Goal: Task Accomplishment & Management: Use online tool/utility

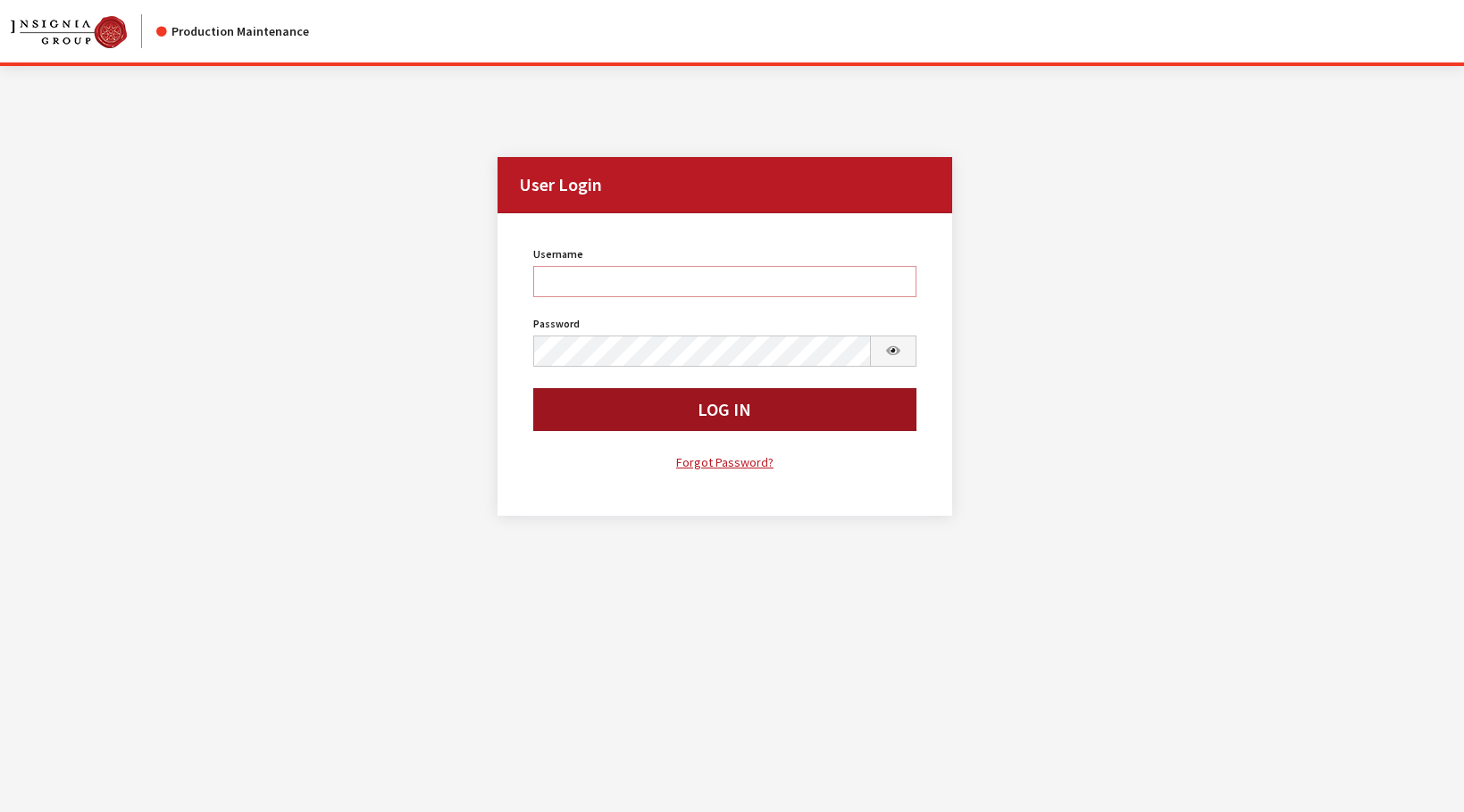
type input "rgoodwin"
click at [561, 415] on button "Log In" at bounding box center [725, 409] width 383 height 43
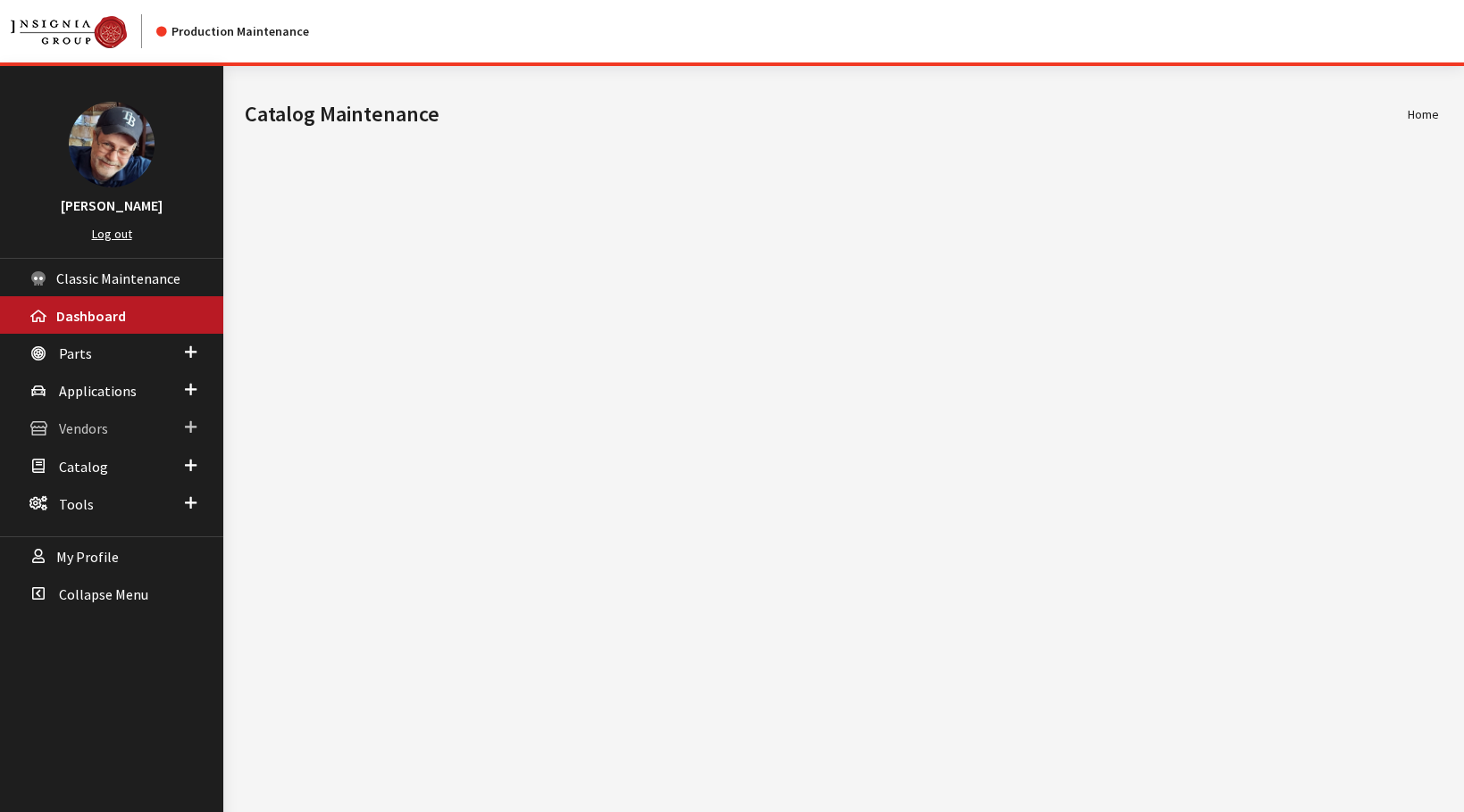
click at [81, 431] on span "Vendors" at bounding box center [84, 429] width 49 height 18
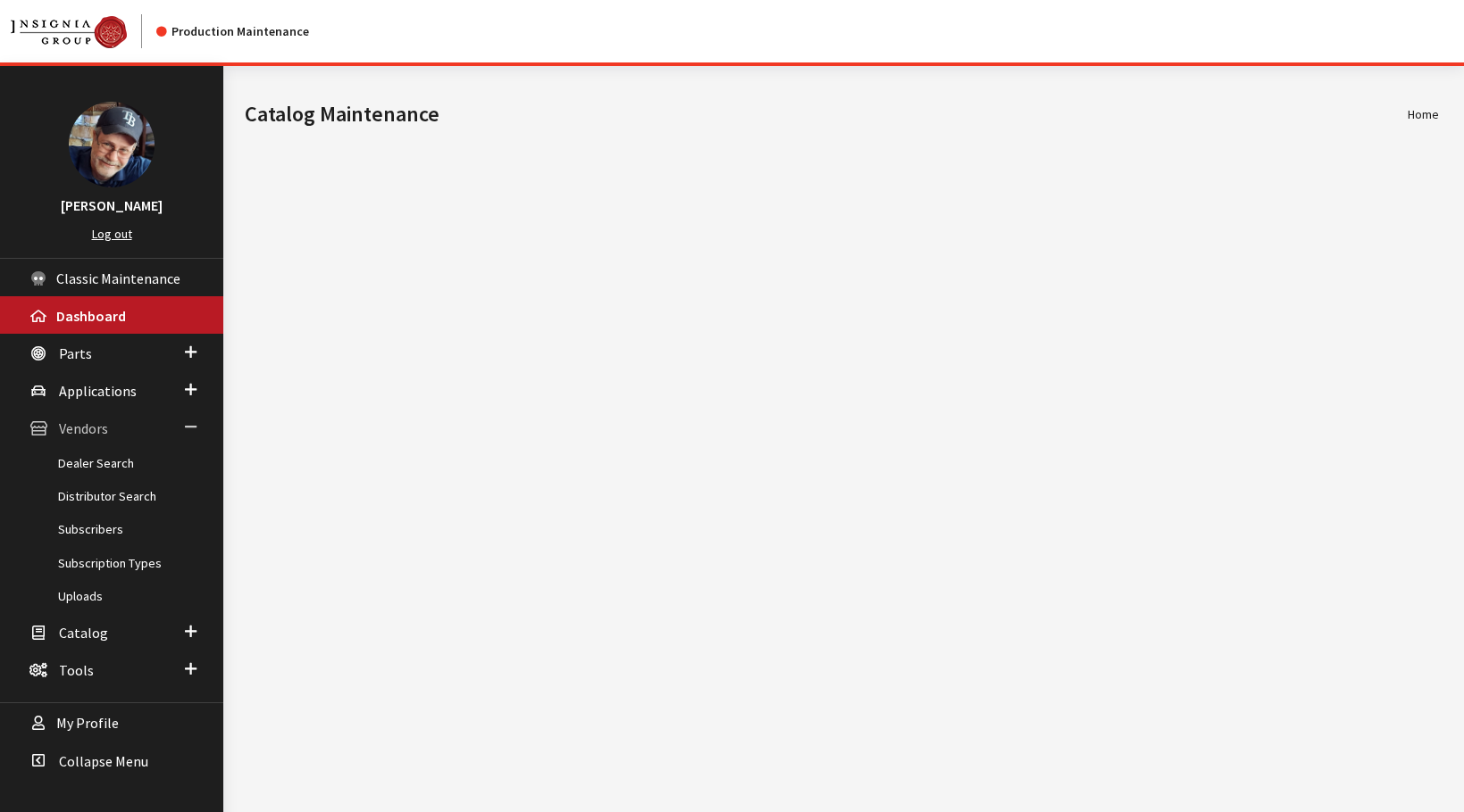
click at [81, 431] on span "Vendors" at bounding box center [84, 429] width 49 height 18
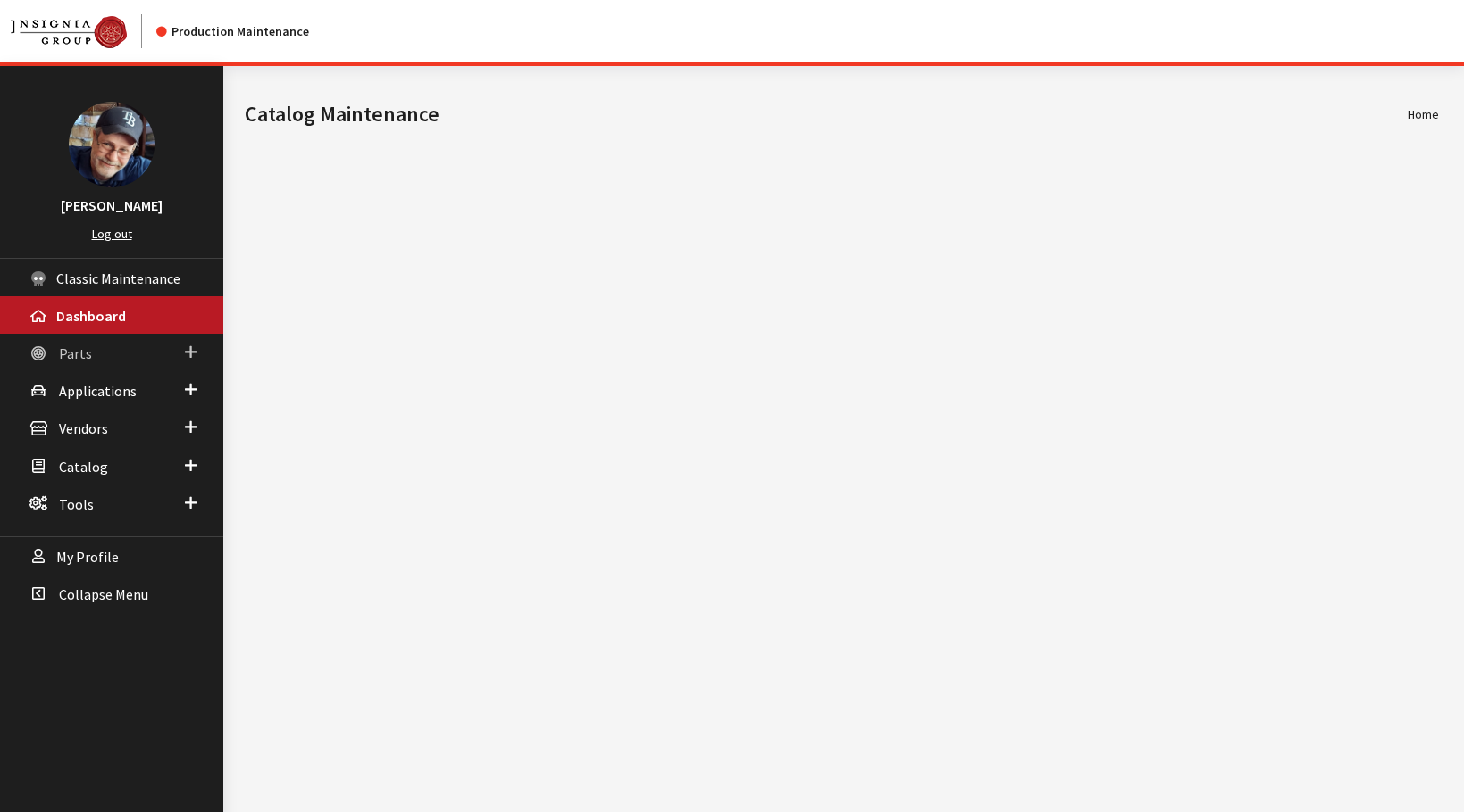
click at [95, 351] on link "Parts" at bounding box center [111, 352] width 224 height 37
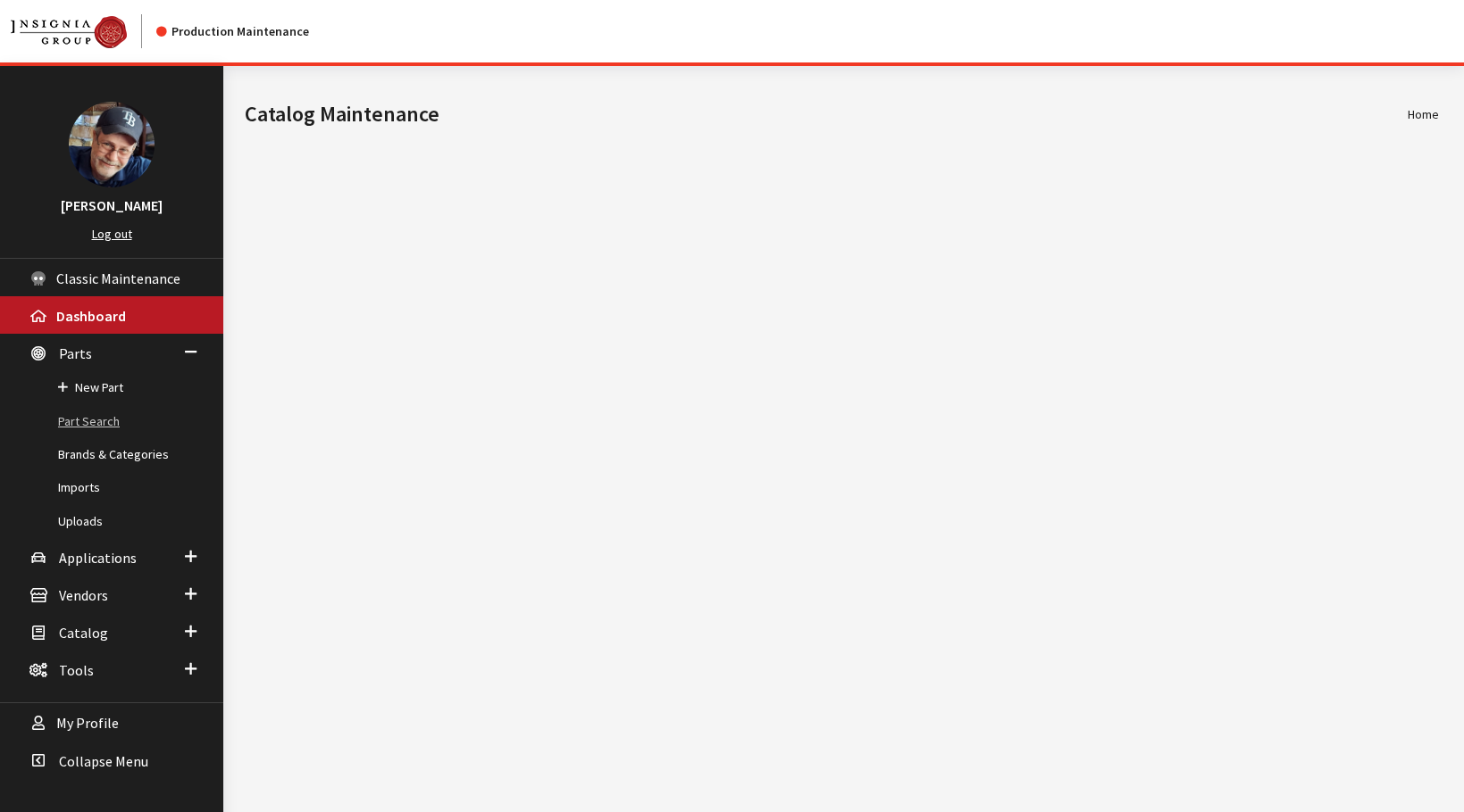
click at [101, 429] on link "Part Search" at bounding box center [111, 421] width 224 height 33
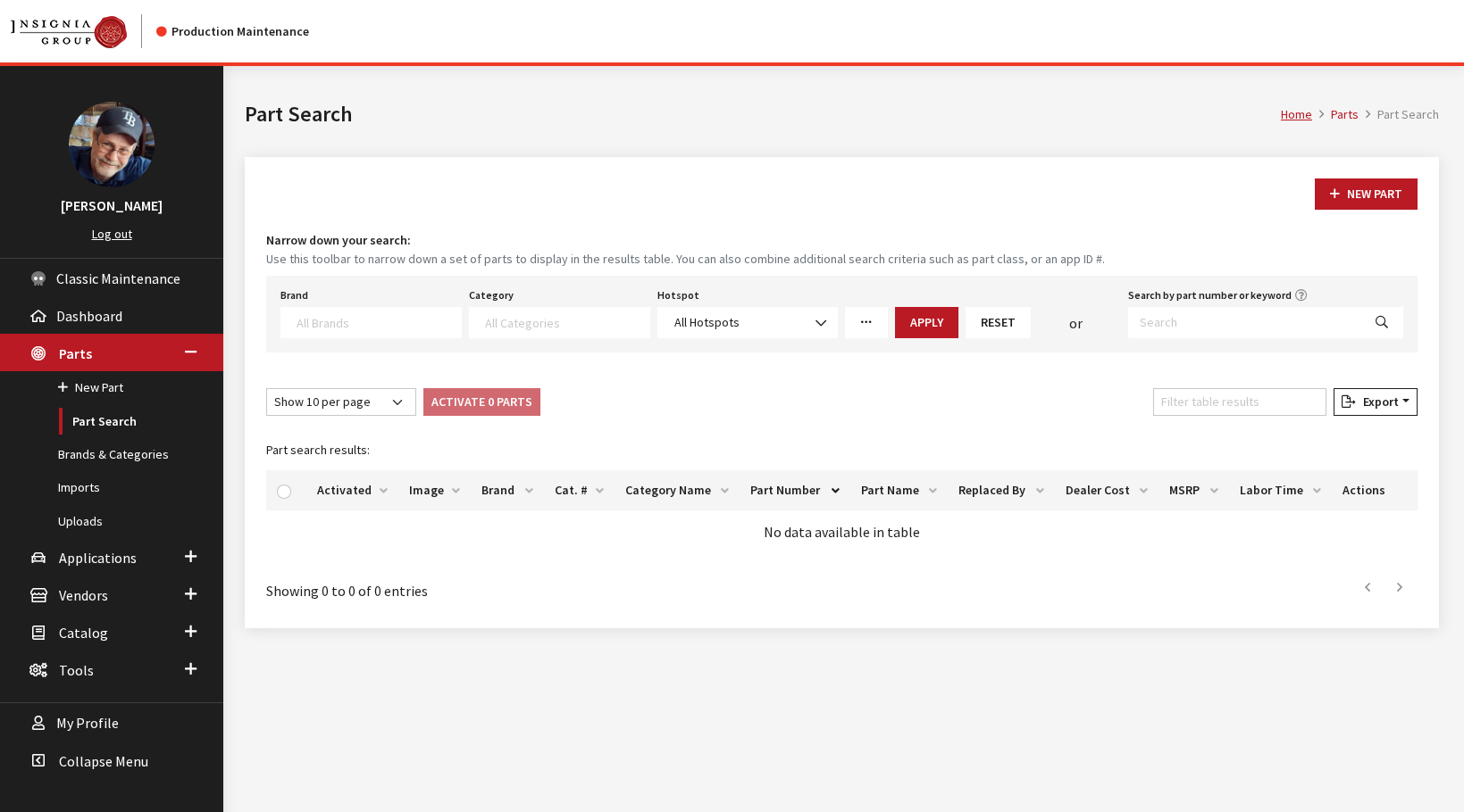
select select
click at [413, 335] on span at bounding box center [371, 322] width 182 height 31
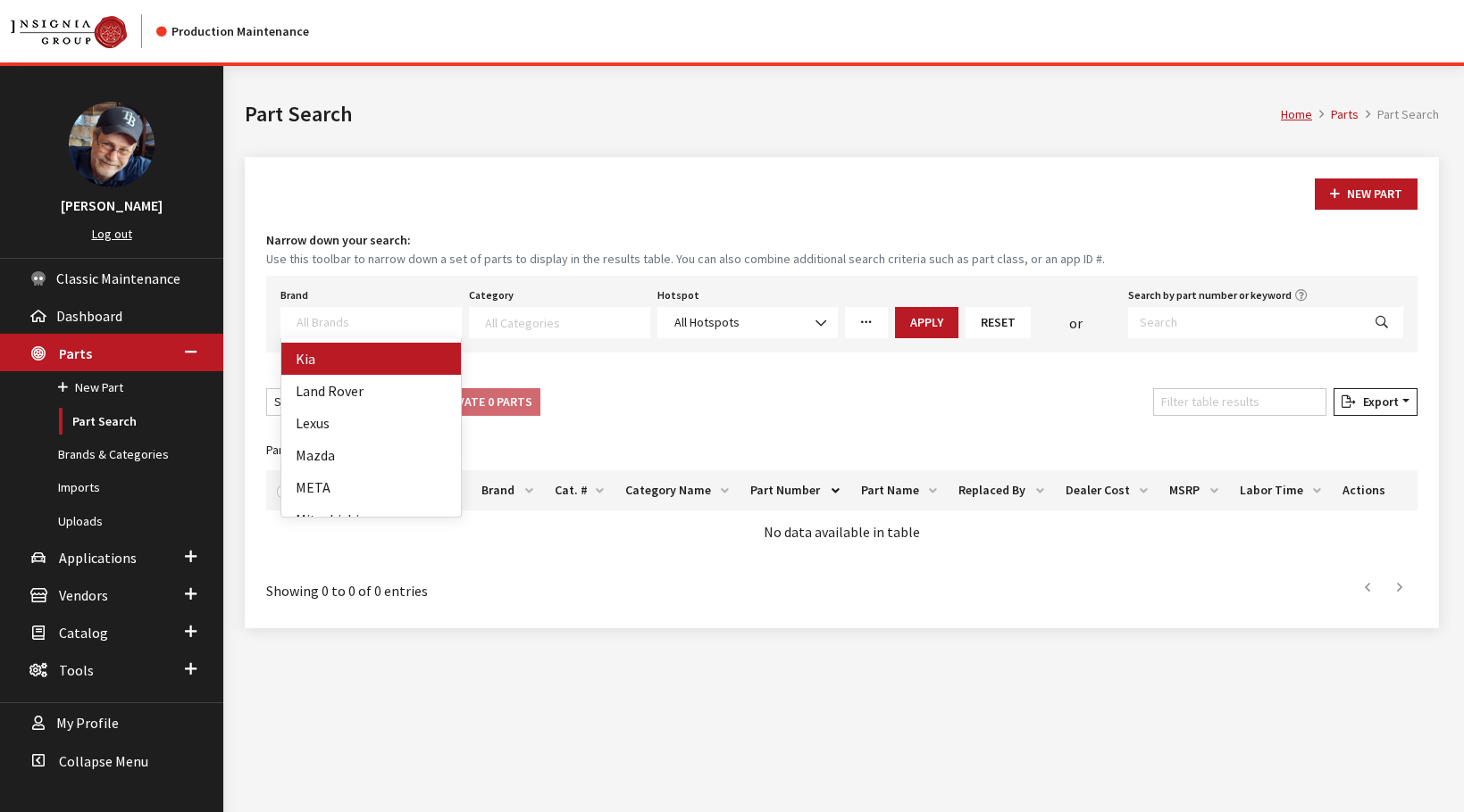
select select "58"
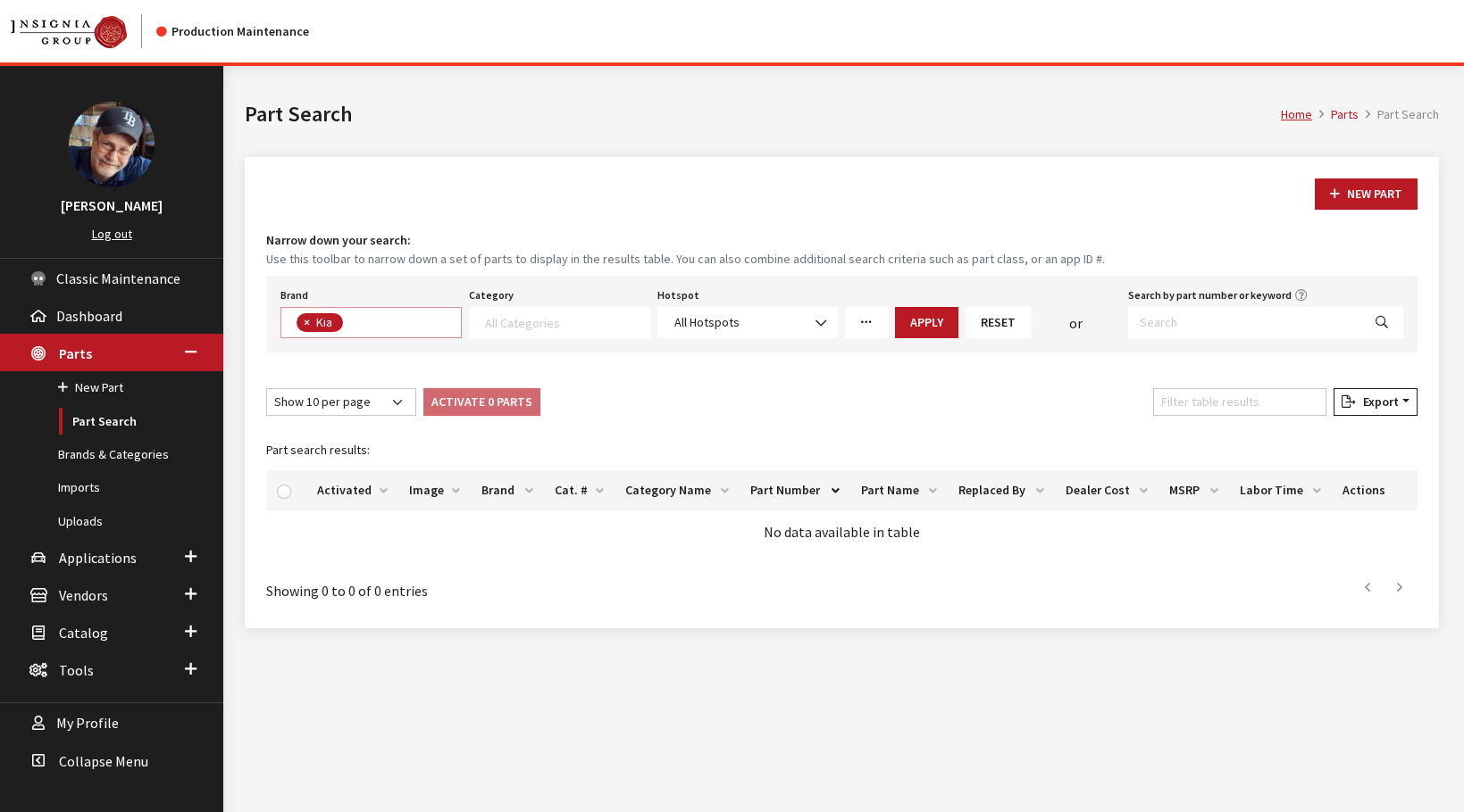
click at [580, 319] on textarea "Search" at bounding box center [567, 321] width 165 height 16
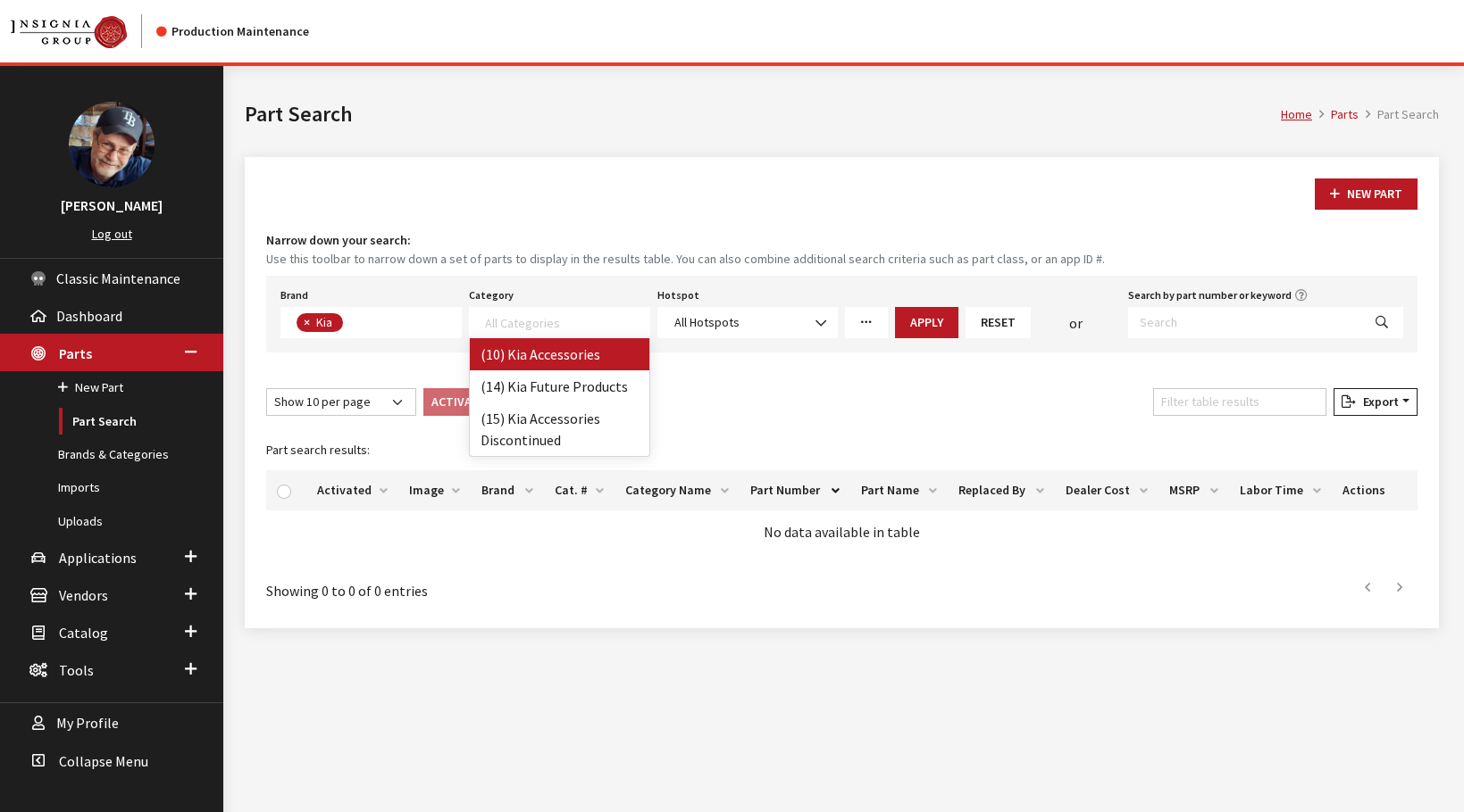
drag, startPoint x: 575, startPoint y: 358, endPoint x: 673, endPoint y: 314, distance: 107.4
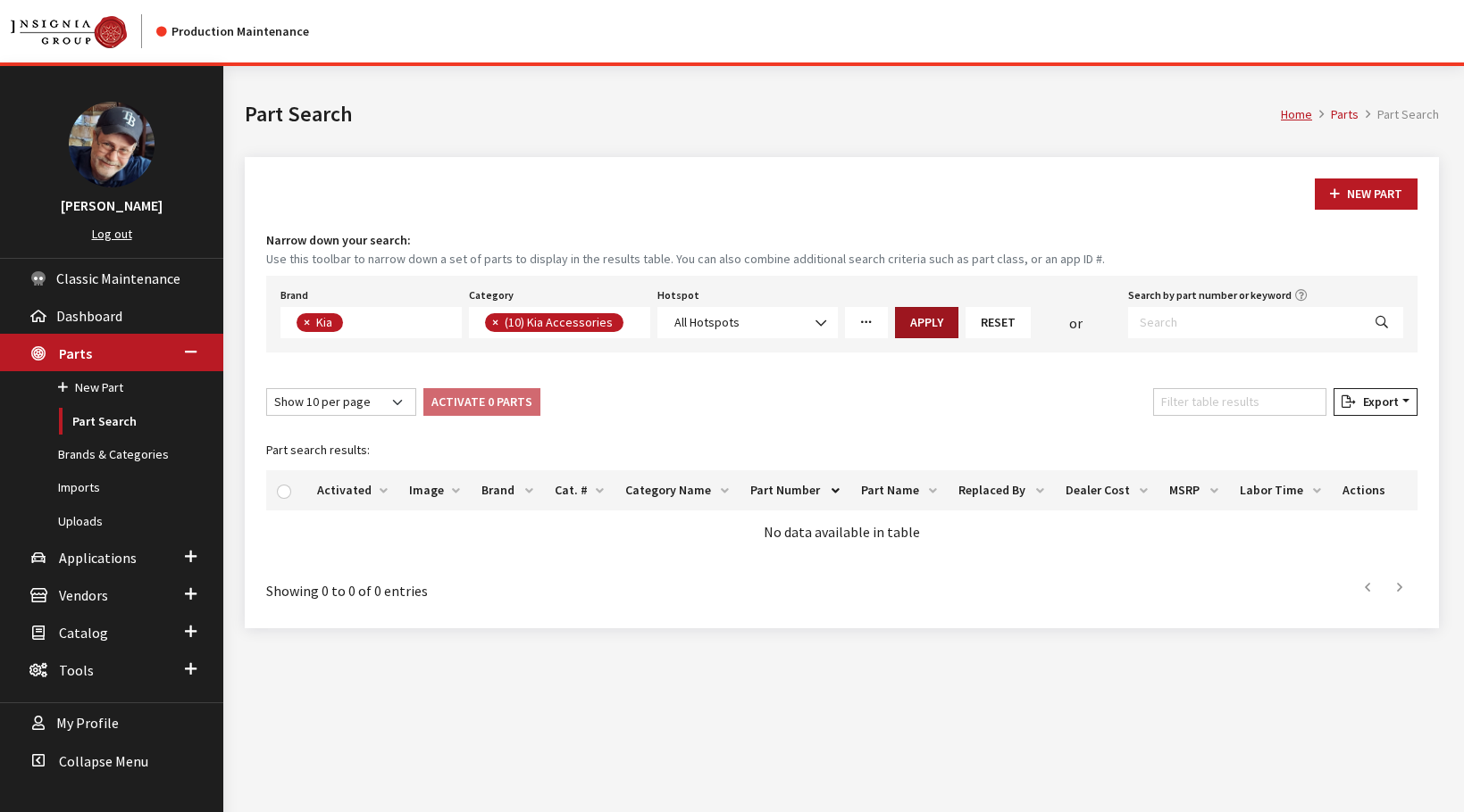
click at [922, 321] on button "Apply" at bounding box center [927, 322] width 64 height 31
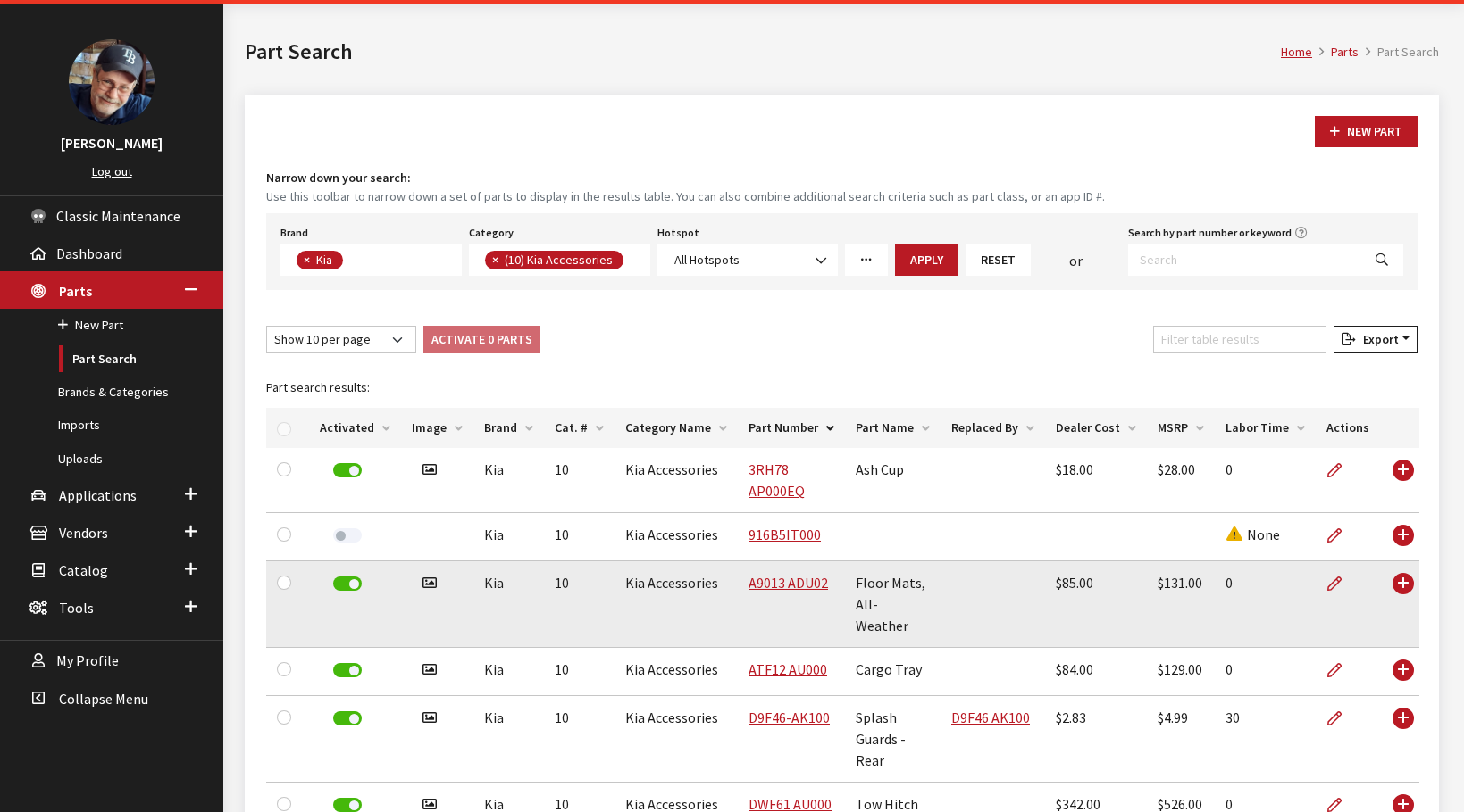
scroll to position [61, 0]
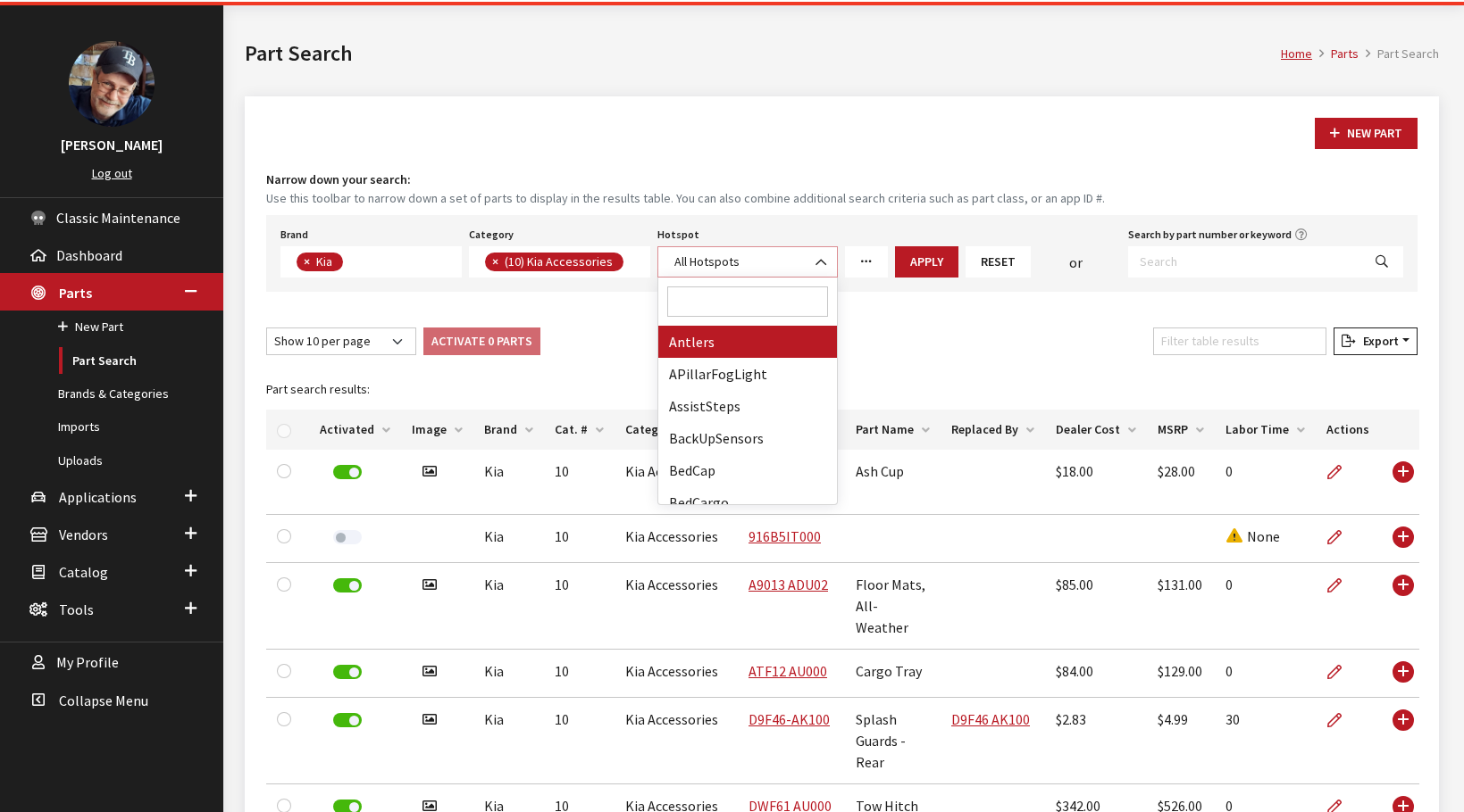
click at [731, 259] on span "All Hotspots" at bounding box center [707, 261] width 66 height 16
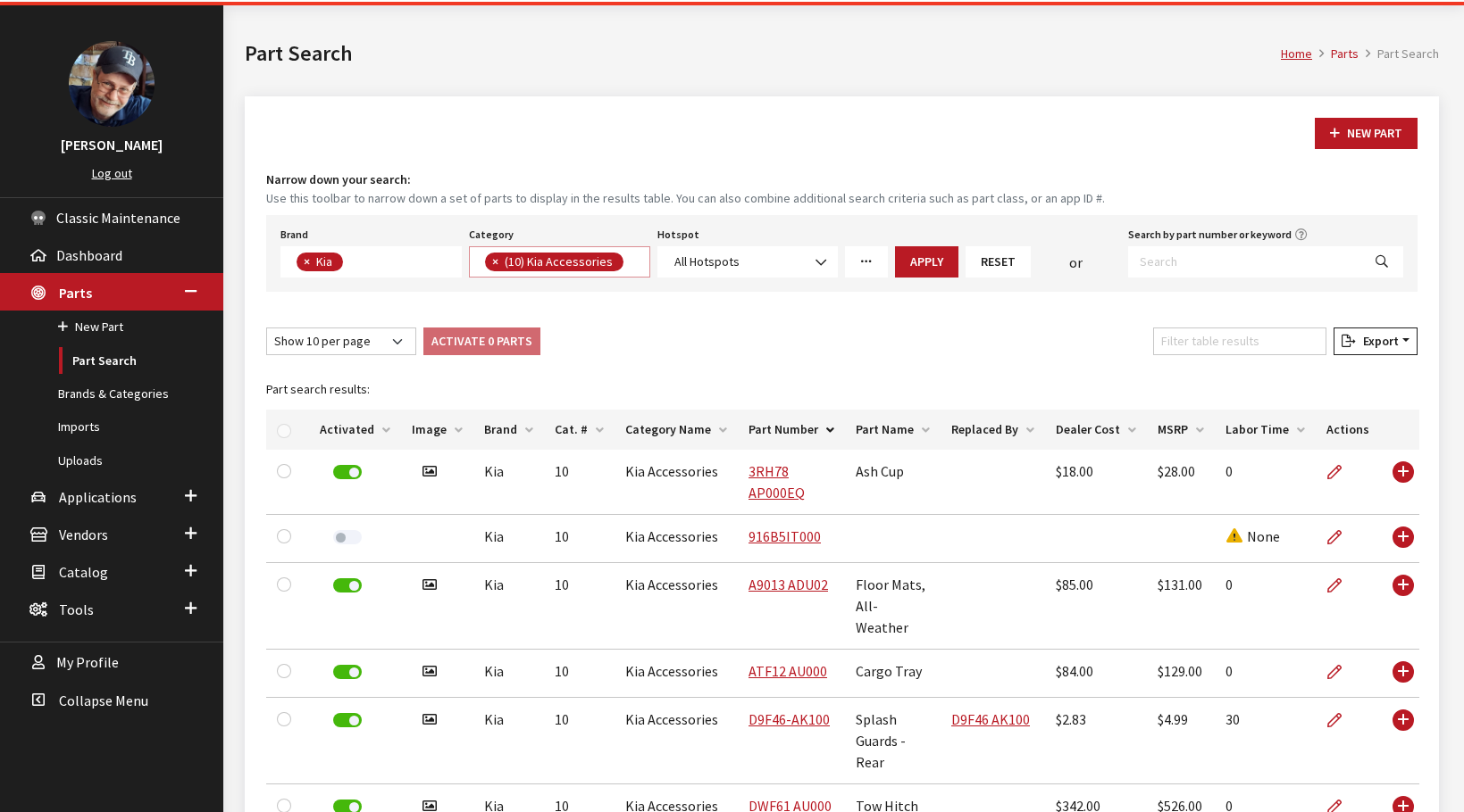
click at [628, 261] on textarea "Search" at bounding box center [633, 263] width 10 height 16
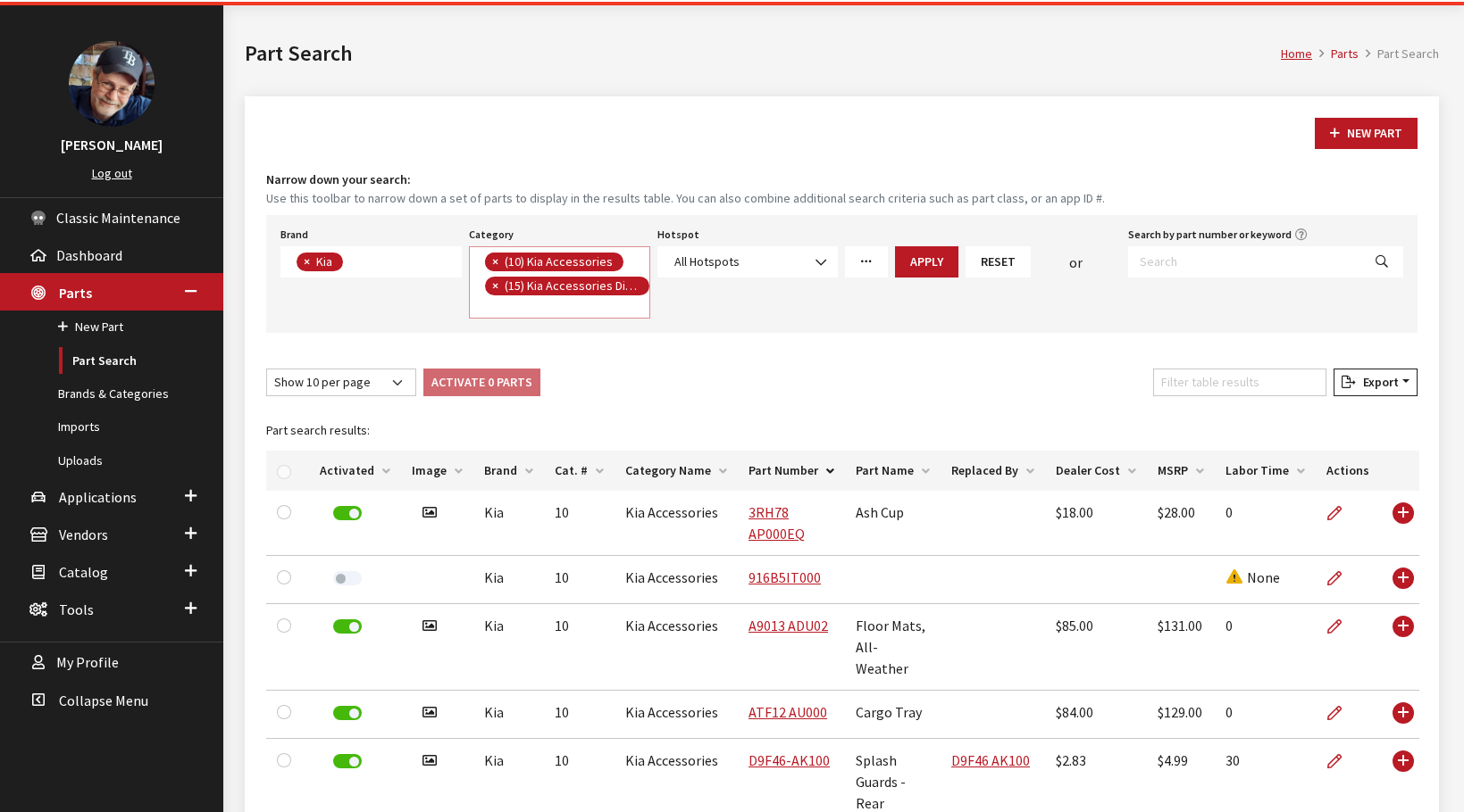
click at [492, 258] on span "×" at bounding box center [495, 261] width 7 height 16
select select "242"
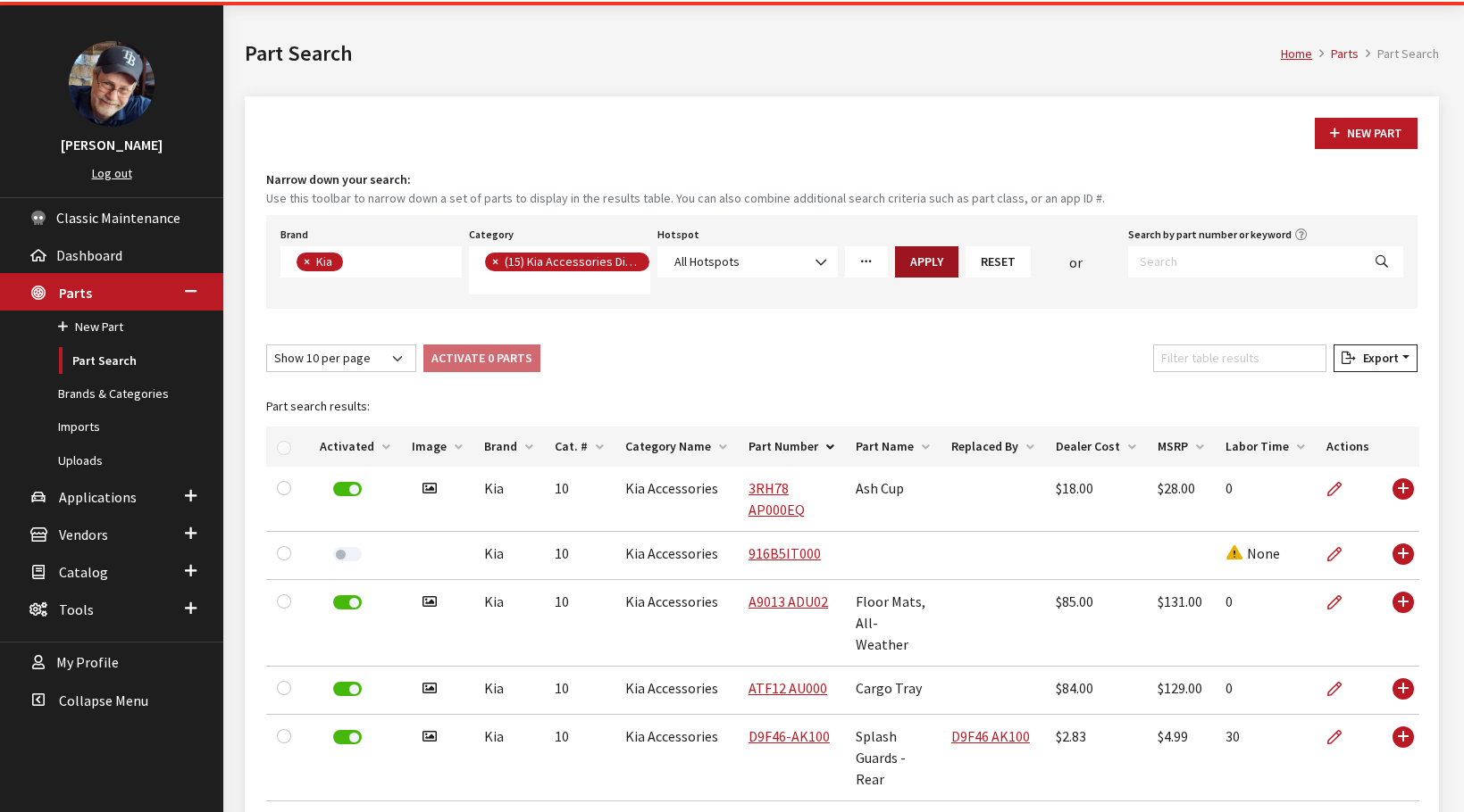
click at [928, 257] on button "Apply" at bounding box center [927, 261] width 64 height 31
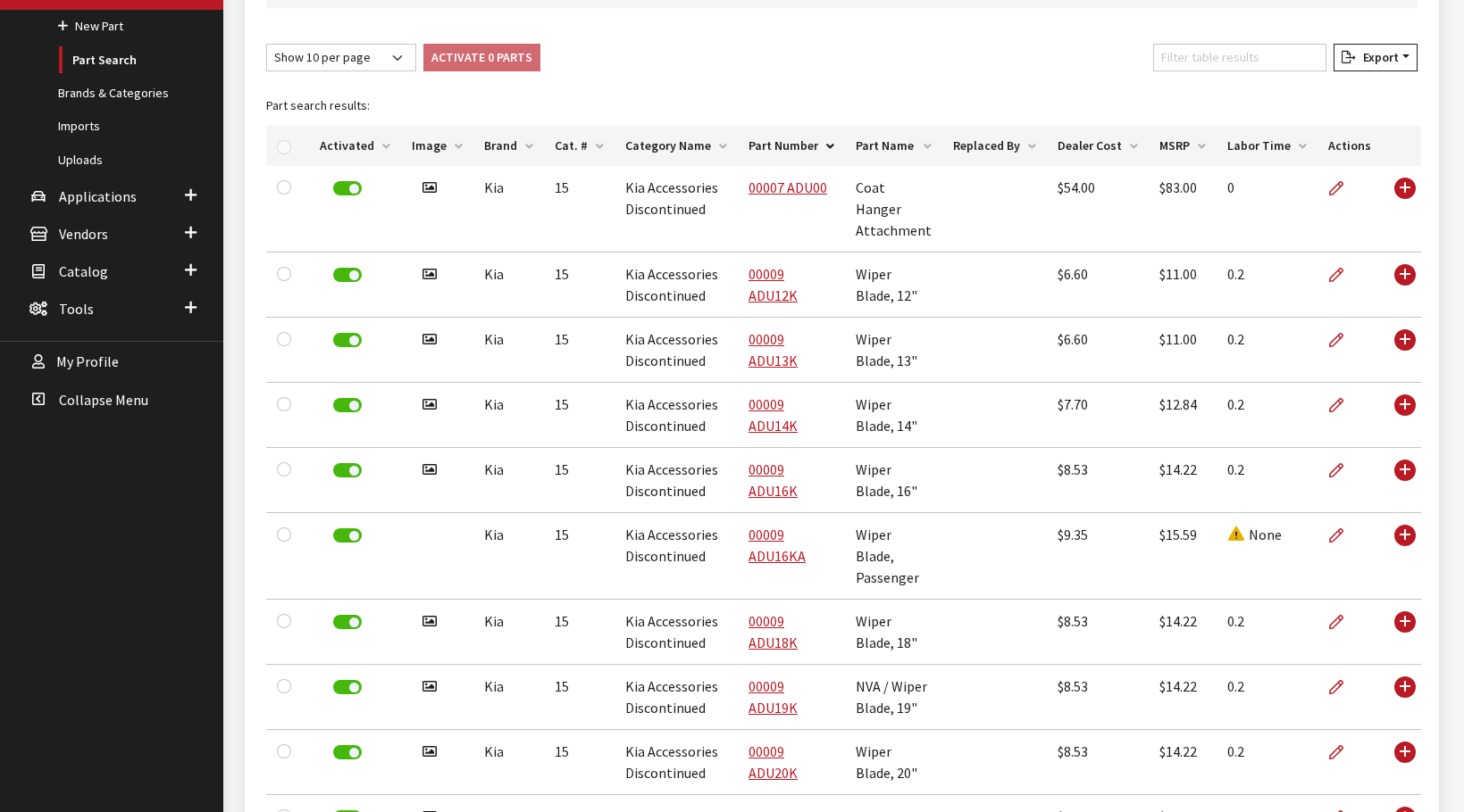
scroll to position [362, 0]
drag, startPoint x: 651, startPoint y: 79, endPoint x: 712, endPoint y: 82, distance: 61.1
click at [646, 88] on div "Part search results: Activated Image Brand Cat. # Category Name Part Number Par…" at bounding box center [842, 476] width 1173 height 797
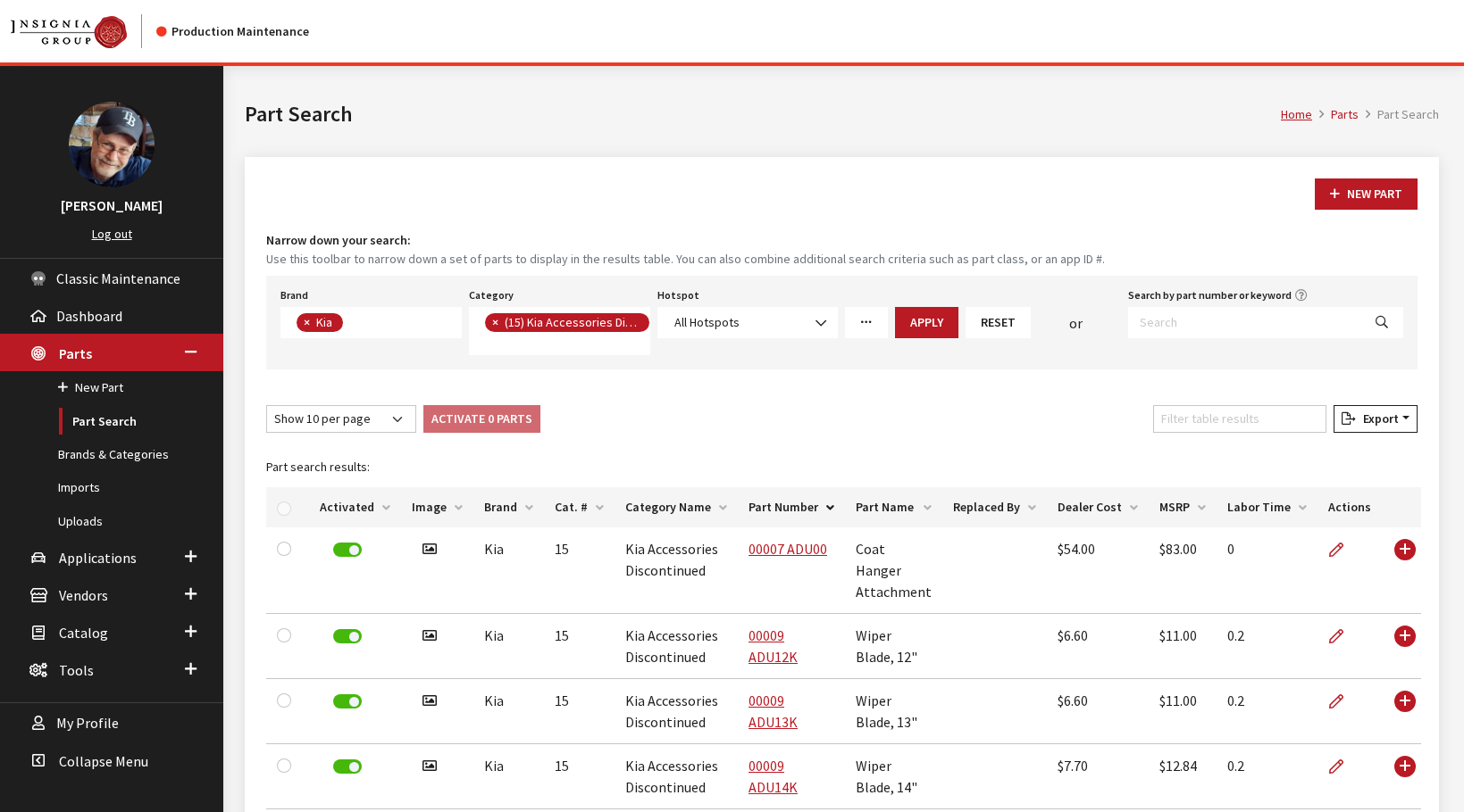
select select "58"
select select "242"
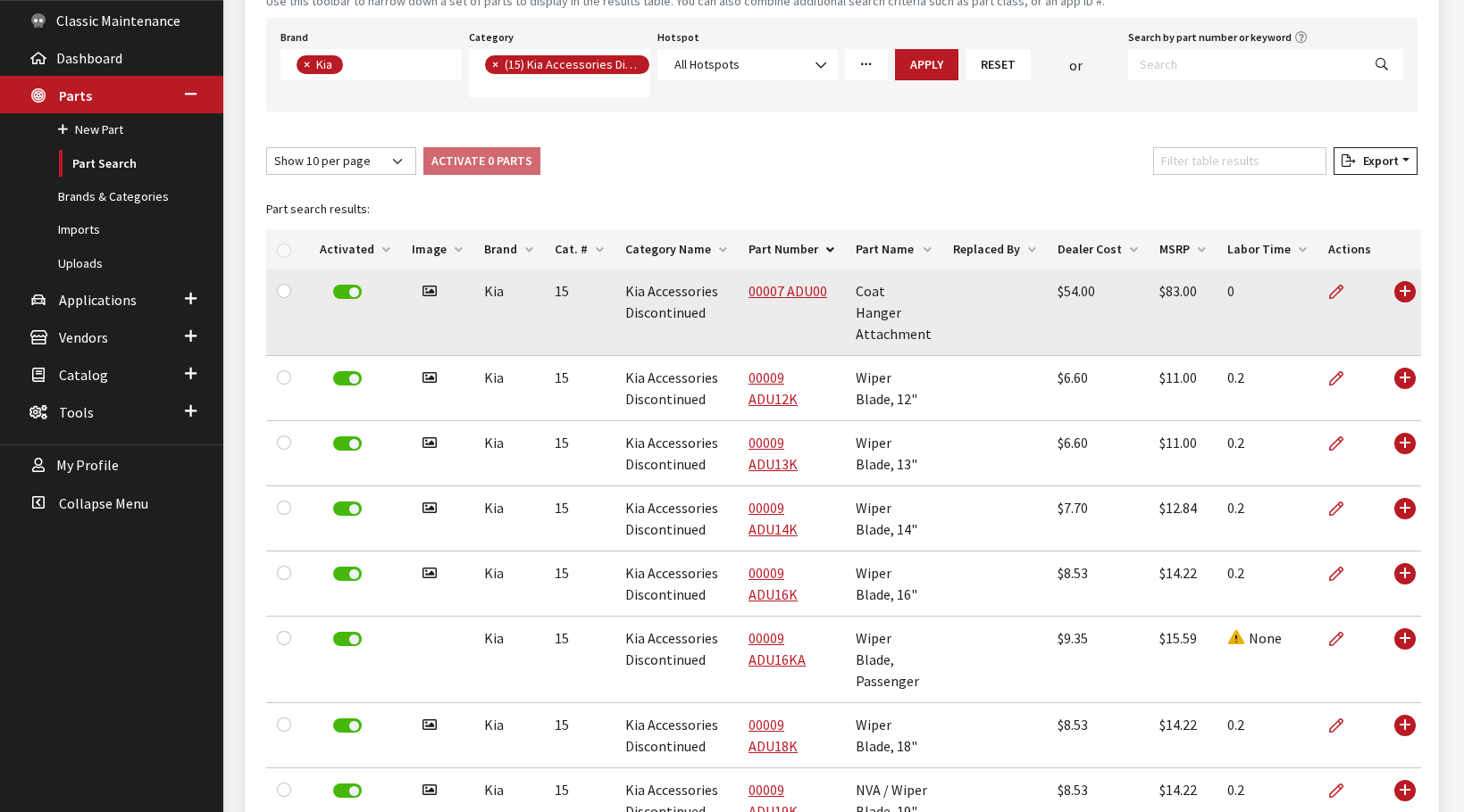
scroll to position [257, 0]
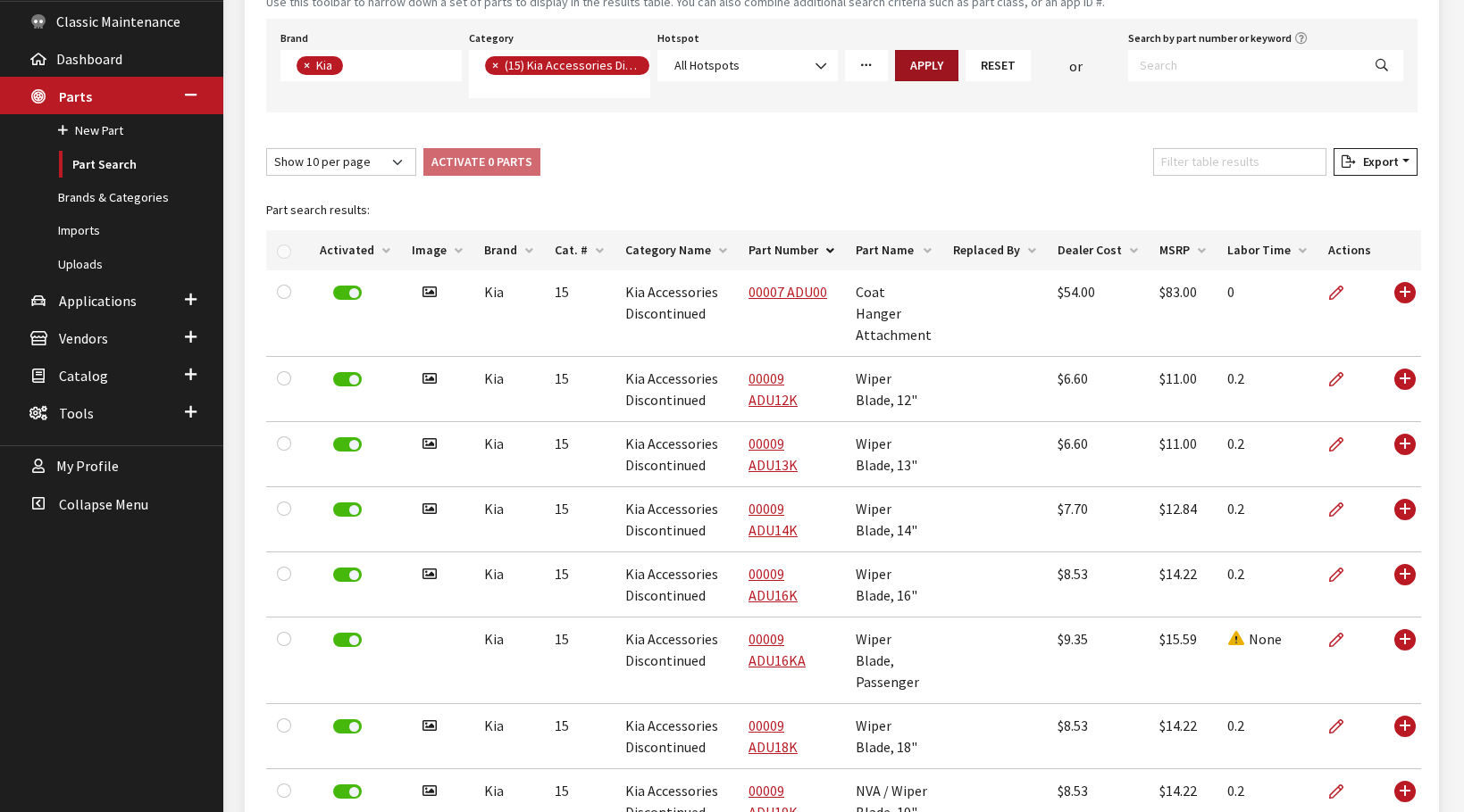
click at [928, 72] on button "Apply" at bounding box center [927, 66] width 64 height 31
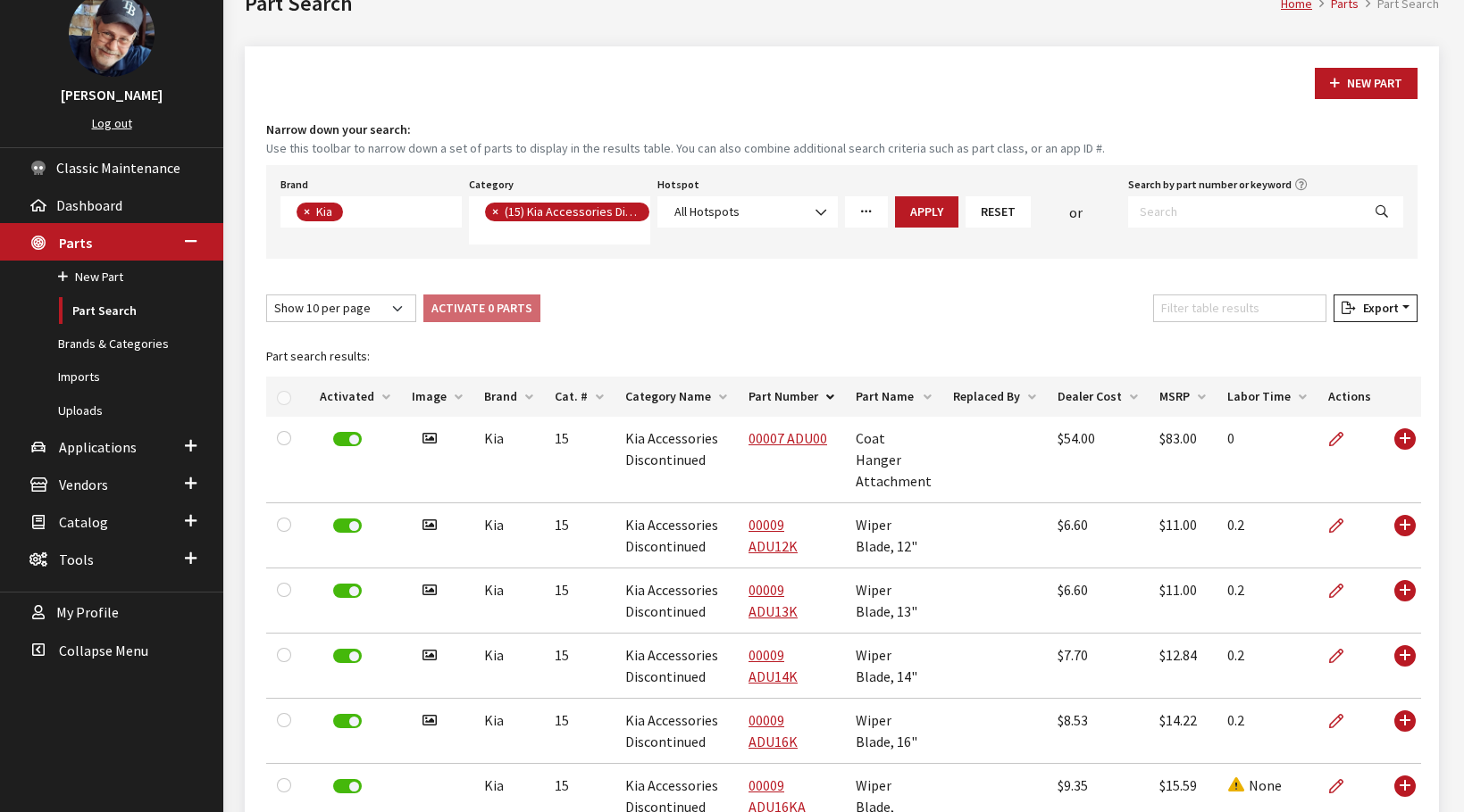
scroll to position [0, 0]
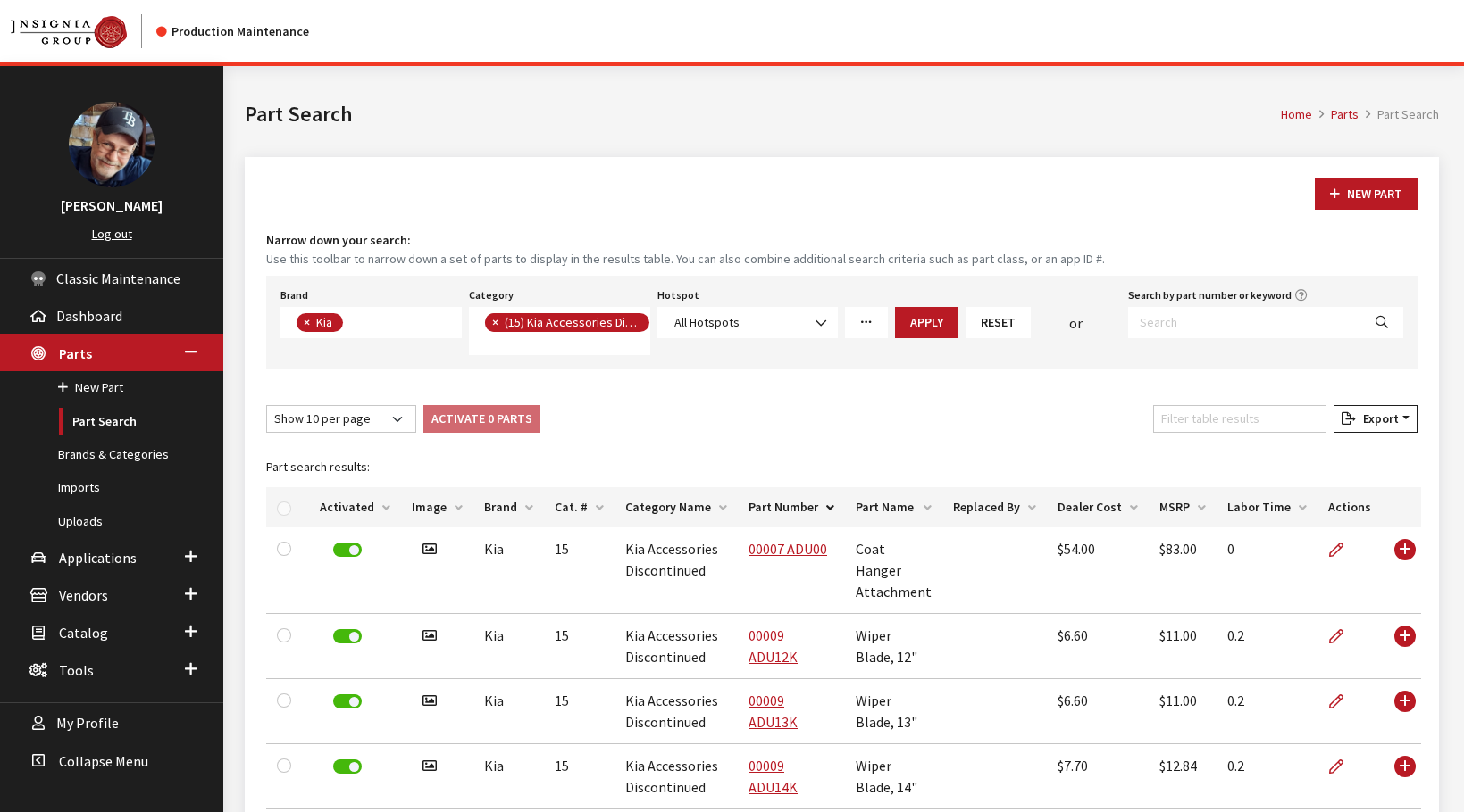
click at [498, 319] on span "×" at bounding box center [495, 321] width 7 height 16
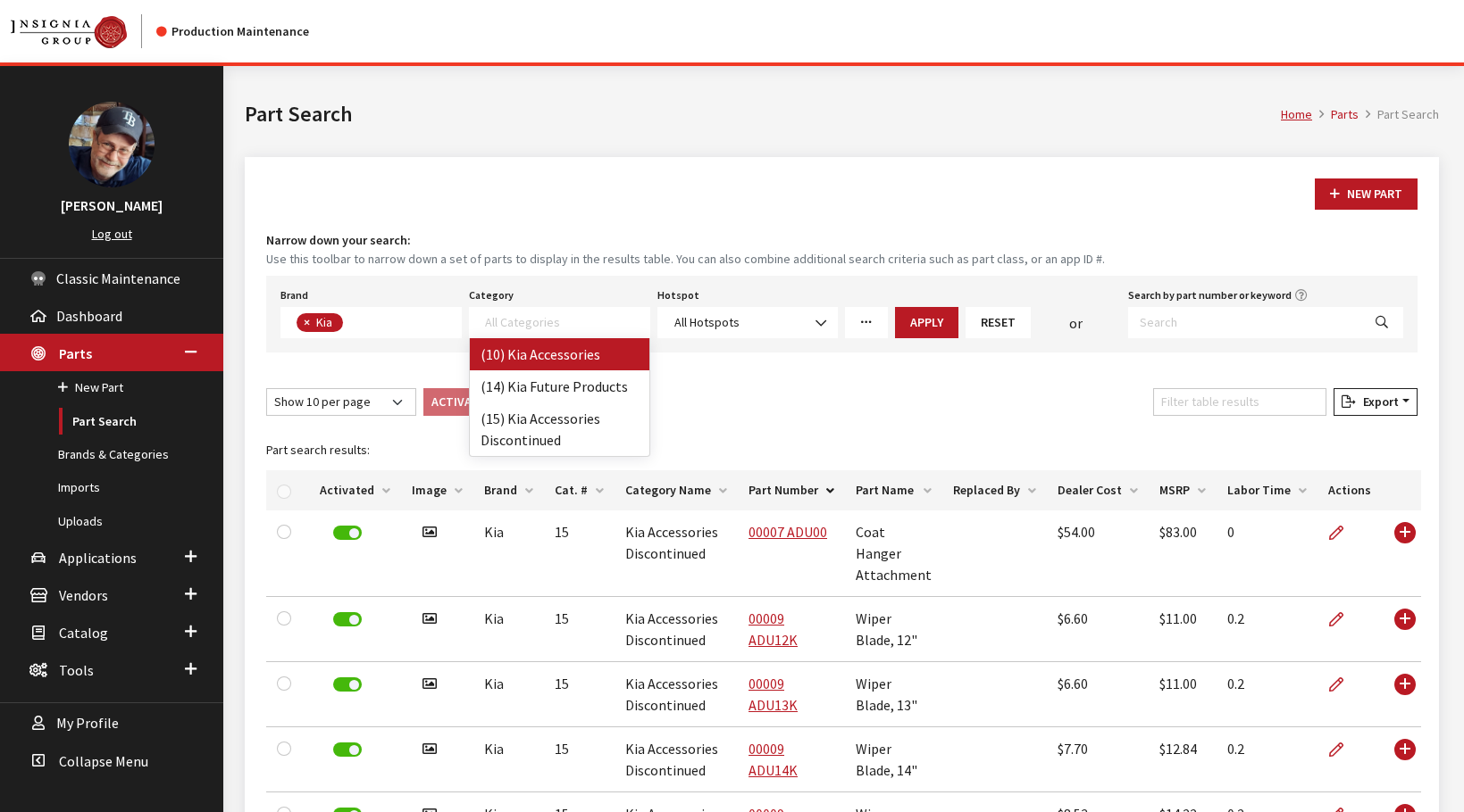
select select "238"
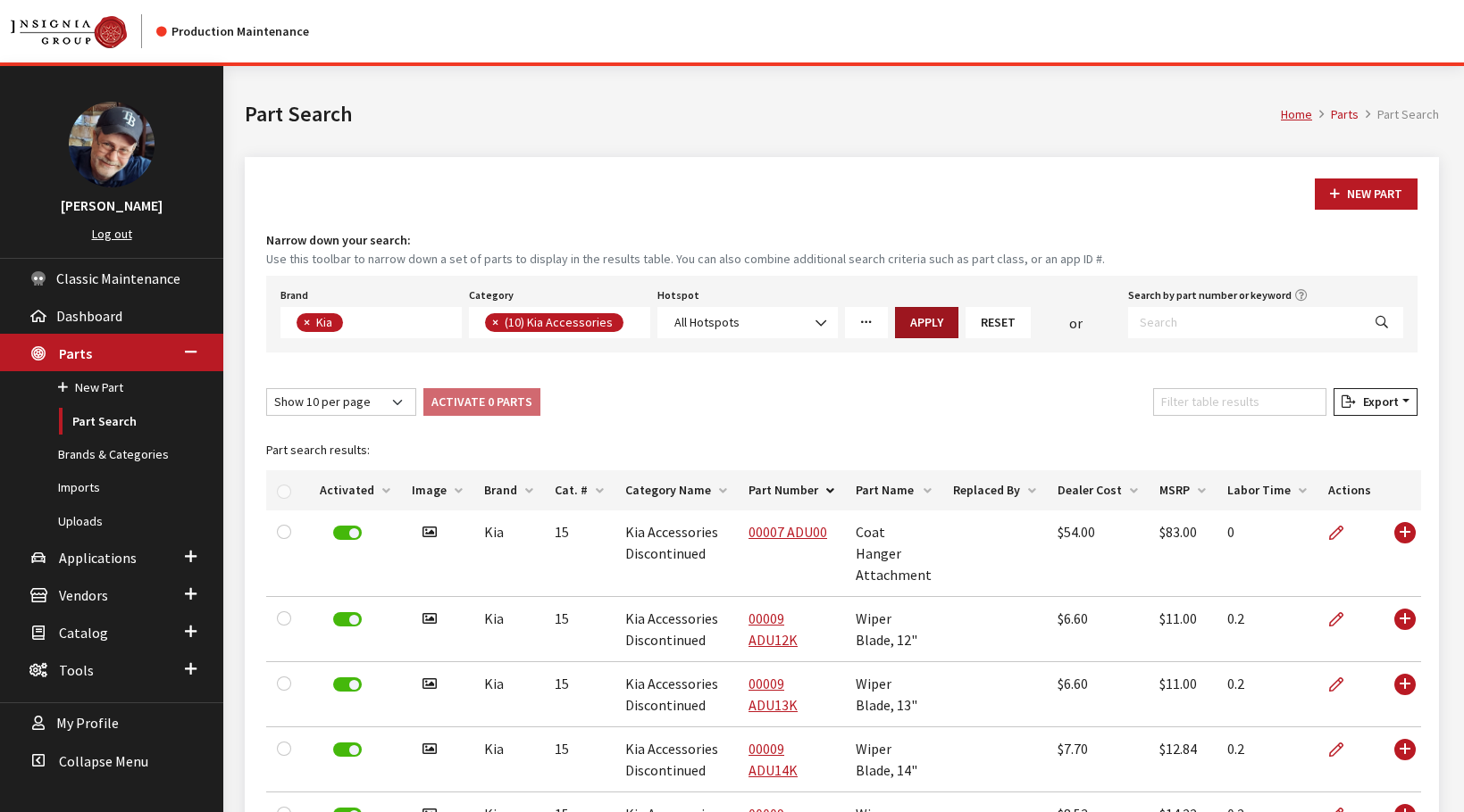
click at [914, 321] on button "Apply" at bounding box center [927, 322] width 64 height 31
